Goal: Task Accomplishment & Management: Use online tool/utility

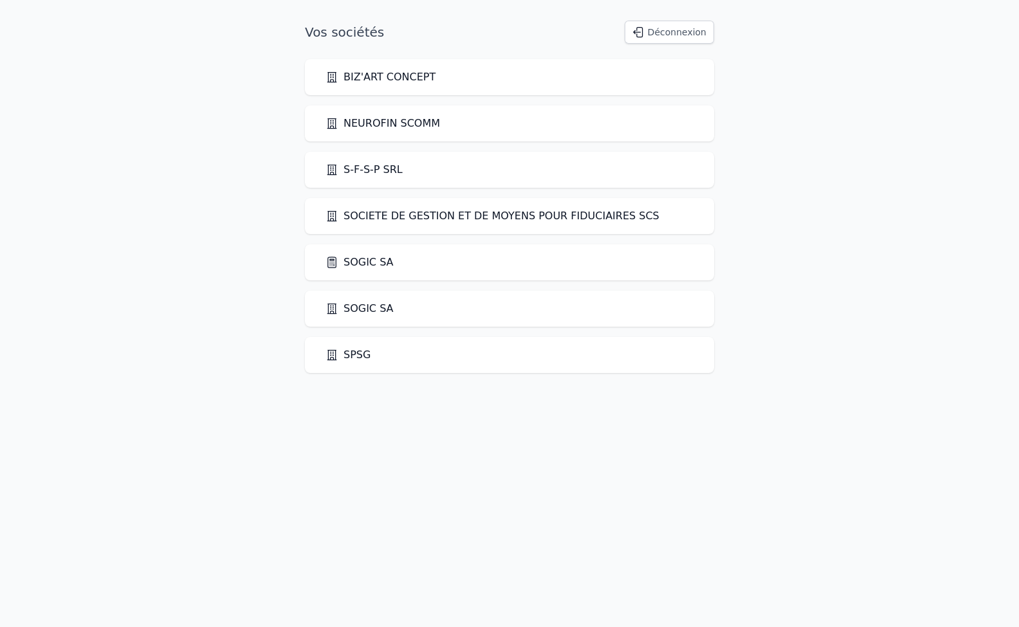
click at [364, 264] on link "SOGIC SA" at bounding box center [359, 262] width 68 height 15
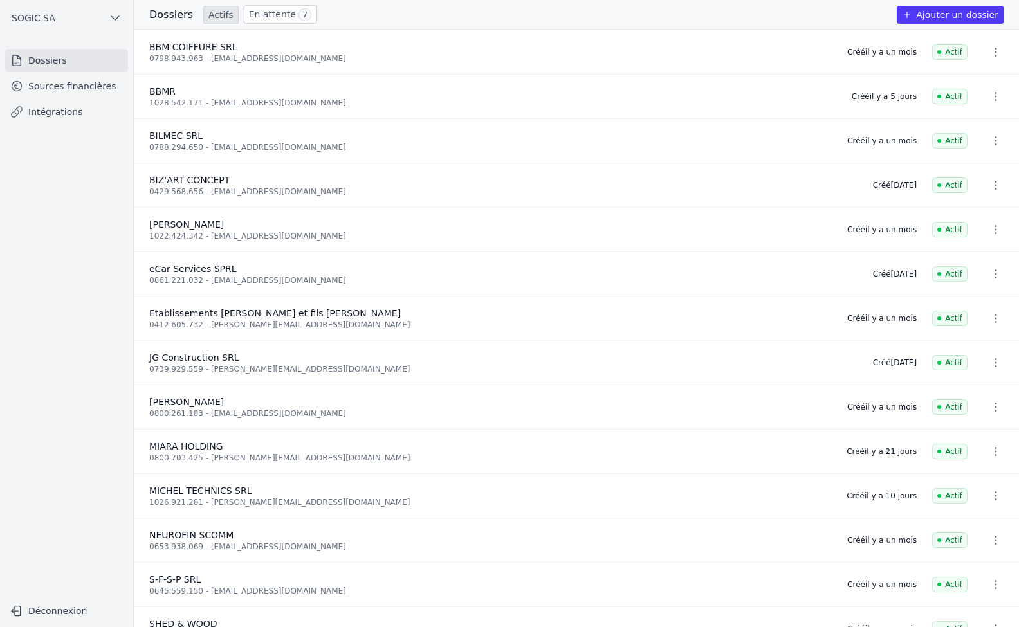
click at [261, 17] on link "En attente 7" at bounding box center [280, 14] width 73 height 19
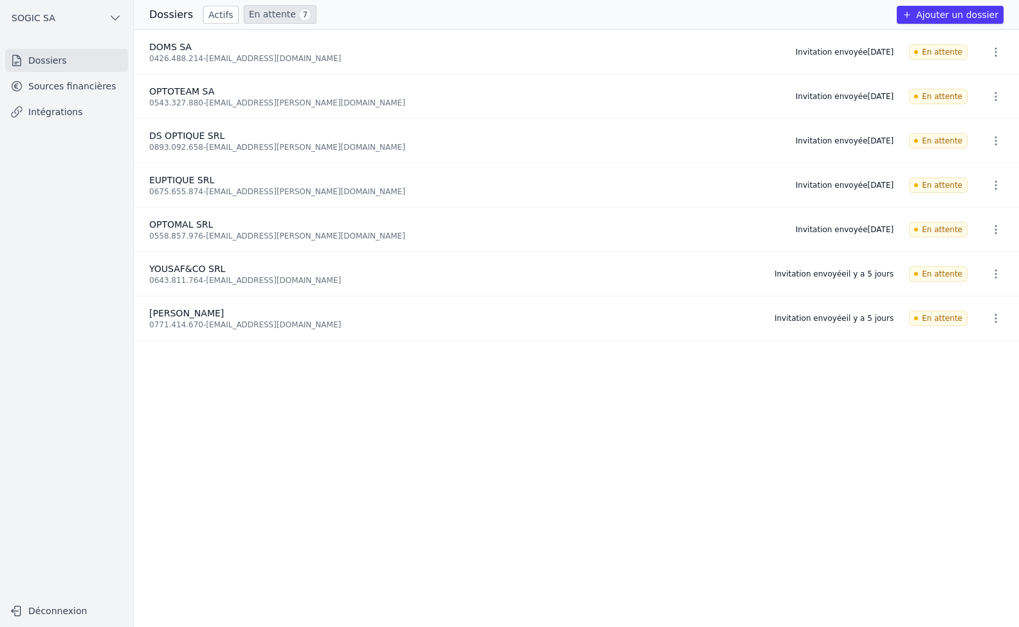
click at [55, 84] on link "Sources financières" at bounding box center [66, 86] width 123 height 23
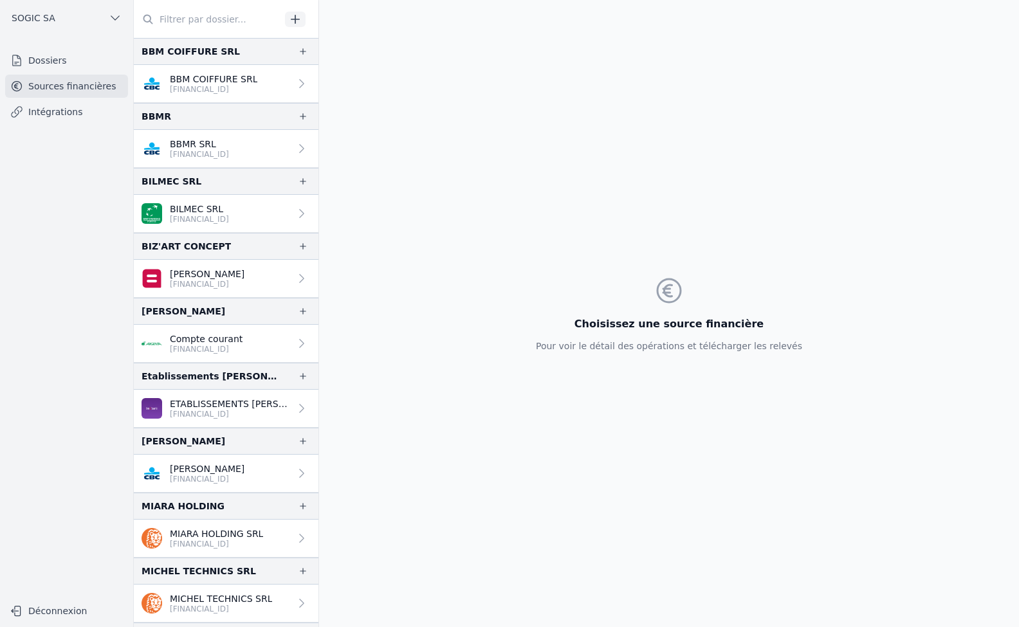
click at [41, 113] on link "Intégrations" at bounding box center [66, 111] width 123 height 23
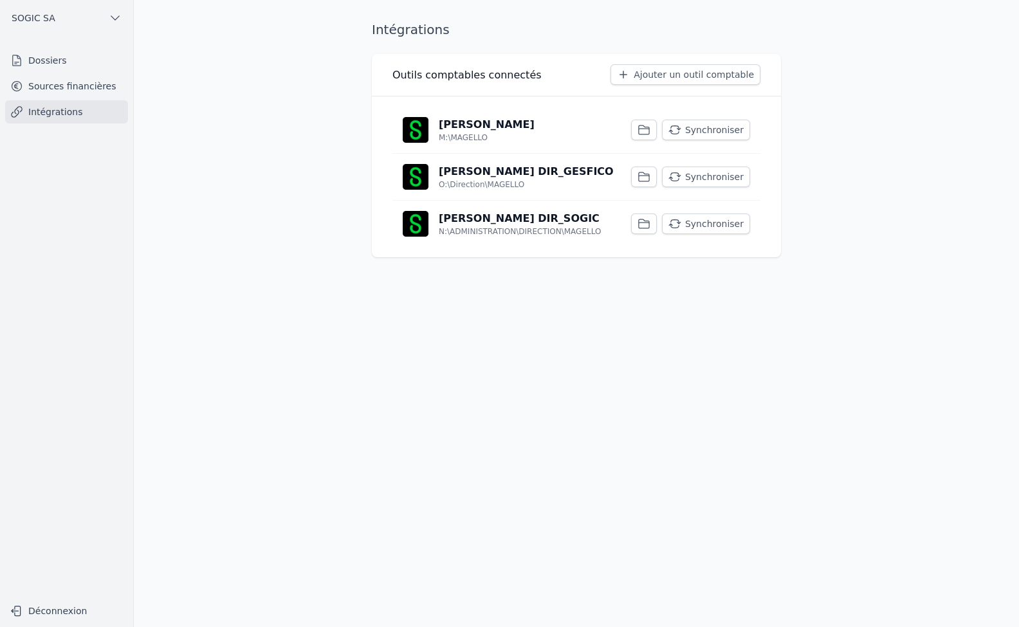
click at [472, 126] on p "[PERSON_NAME]" at bounding box center [487, 124] width 96 height 15
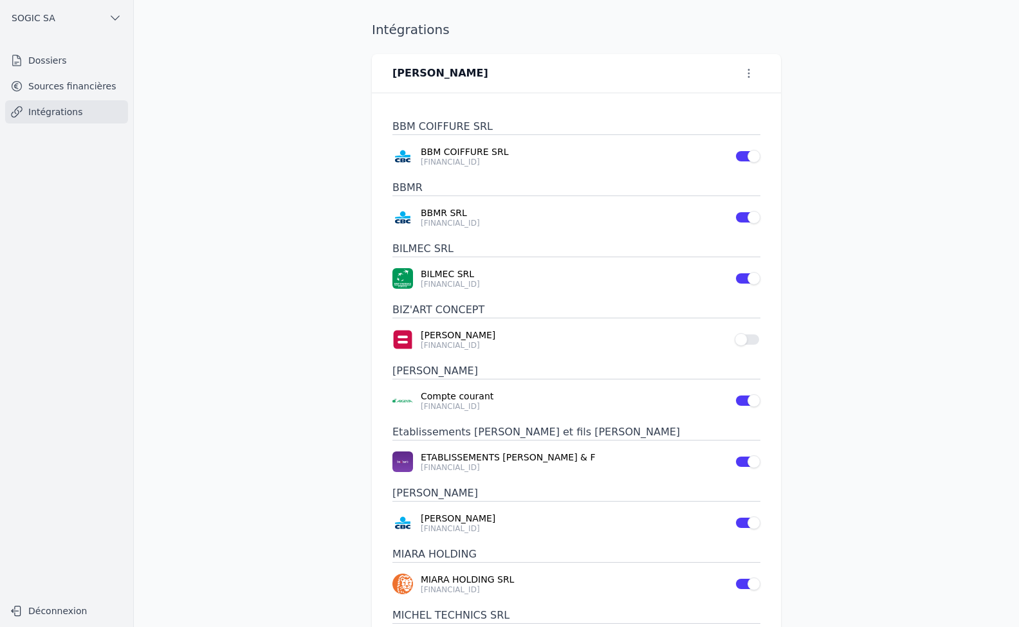
click at [68, 84] on link "Sources financières" at bounding box center [66, 86] width 123 height 23
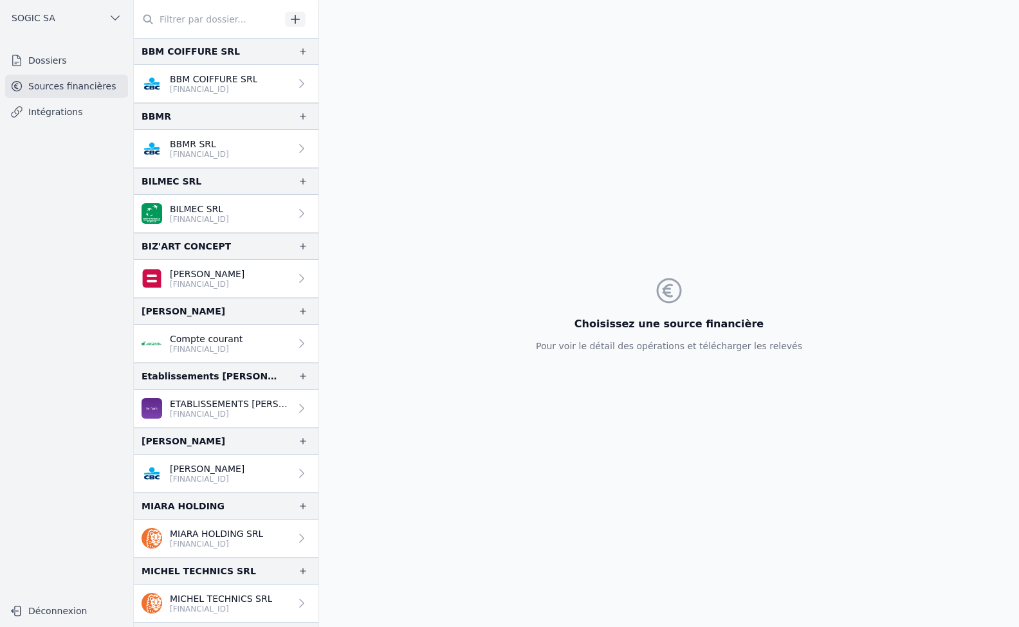
click at [44, 111] on link "Intégrations" at bounding box center [66, 111] width 123 height 23
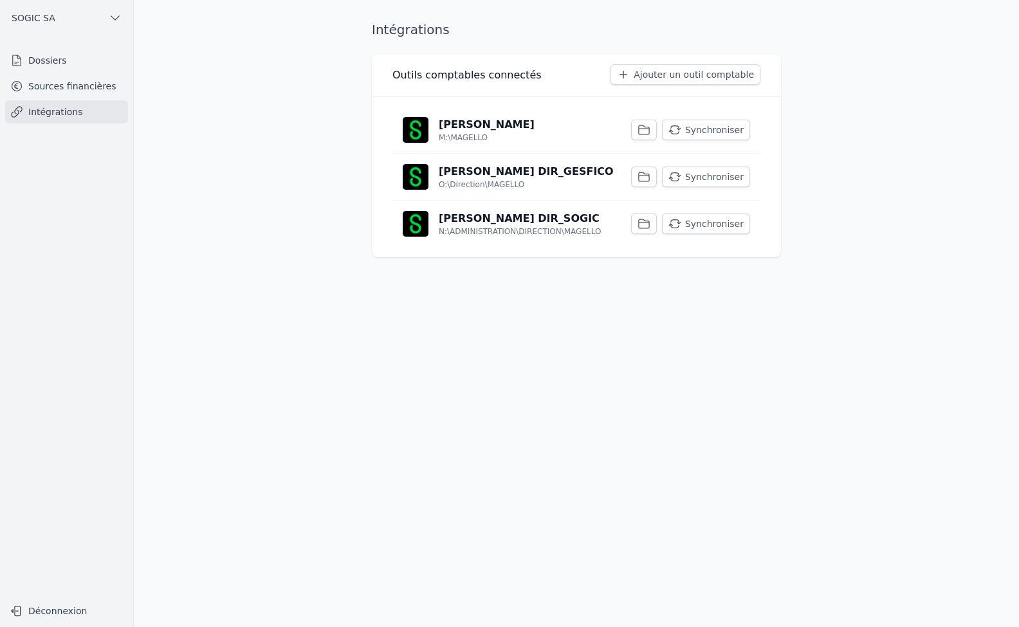
click at [702, 128] on button "Synchroniser" at bounding box center [706, 130] width 88 height 21
click at [706, 173] on button "Synchroniser" at bounding box center [706, 177] width 88 height 21
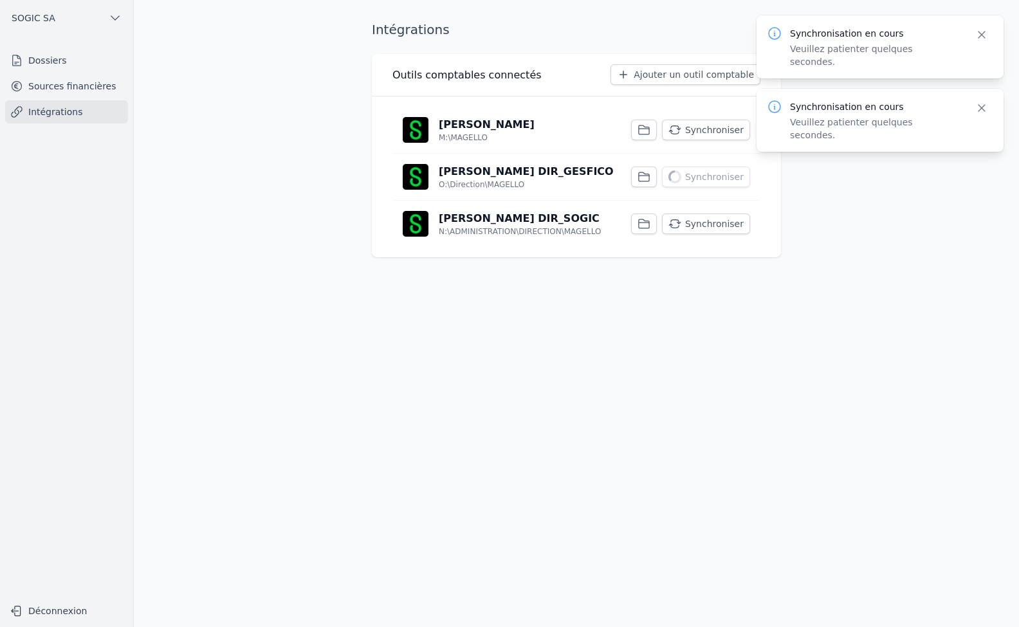
click at [710, 229] on button "Synchroniser" at bounding box center [706, 224] width 88 height 21
